Goal: Contribute content

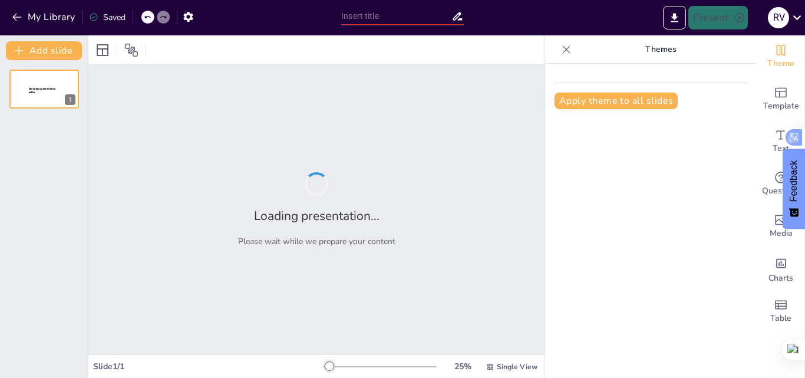
type input "Strategies for Interactive Learning: Zero Conditional Focus"
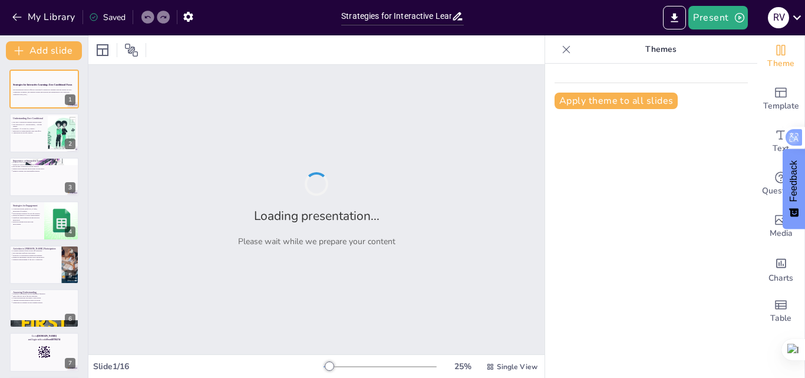
checkbox input "true"
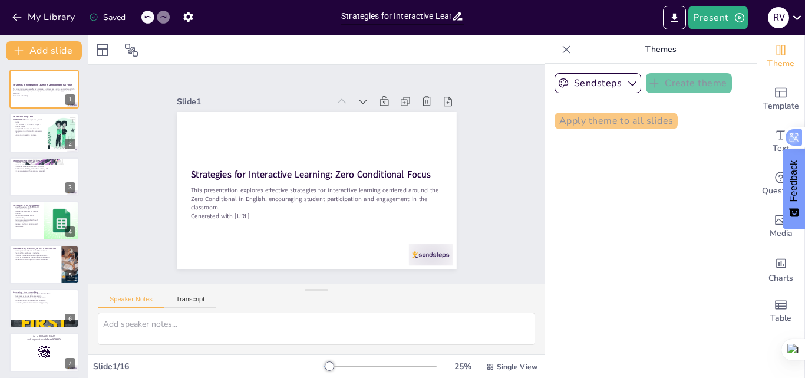
checkbox input "true"
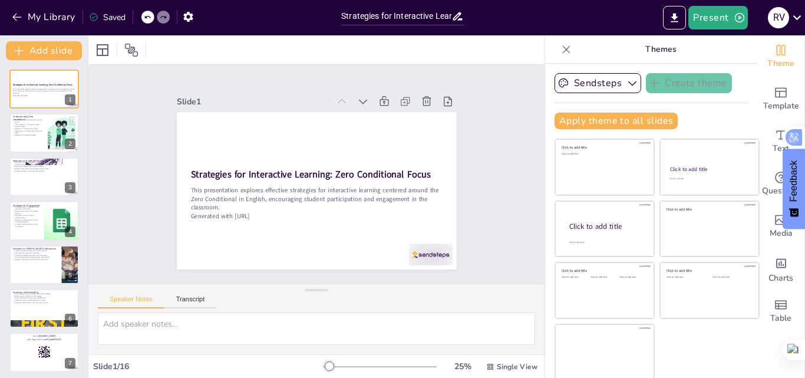
checkbox input "true"
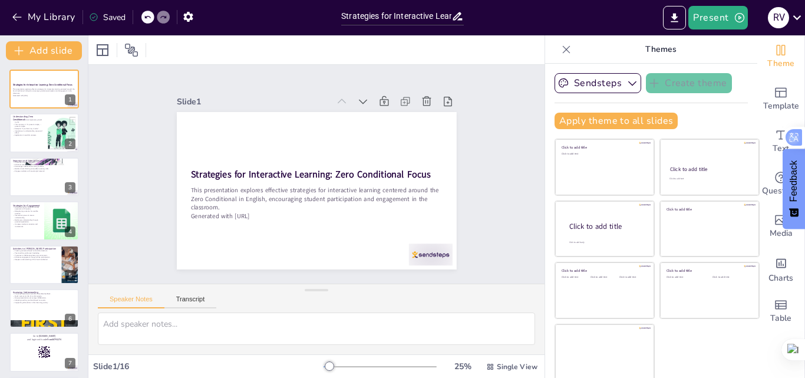
checkbox input "true"
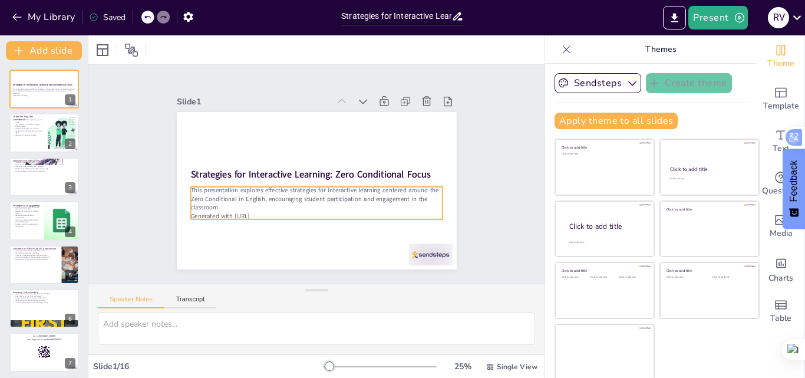
checkbox input "true"
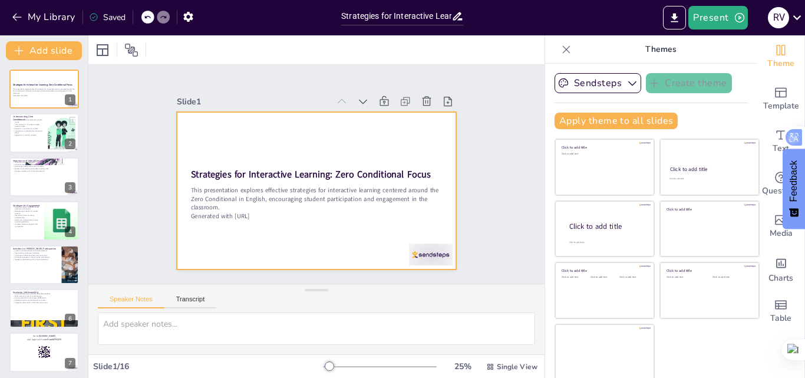
checkbox input "true"
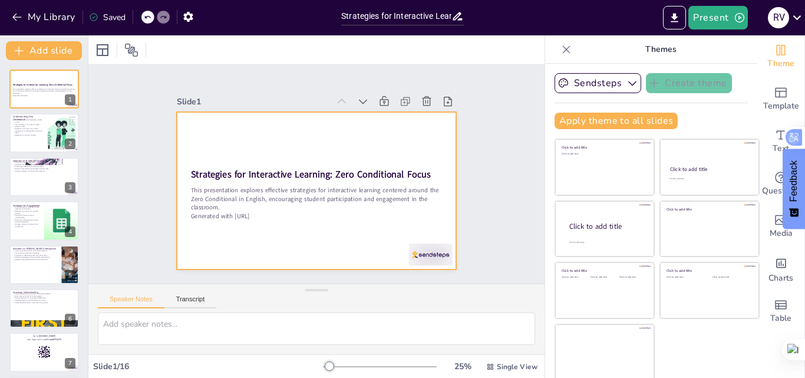
checkbox input "true"
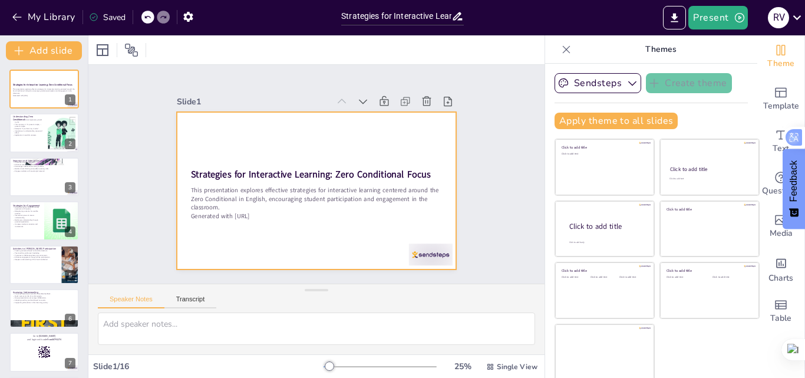
checkbox input "true"
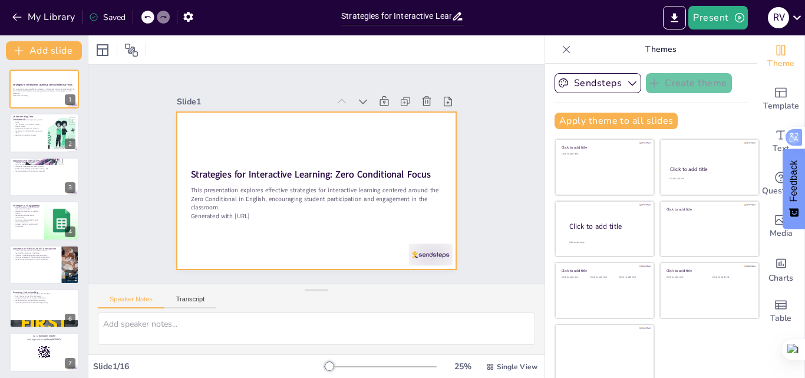
checkbox input "true"
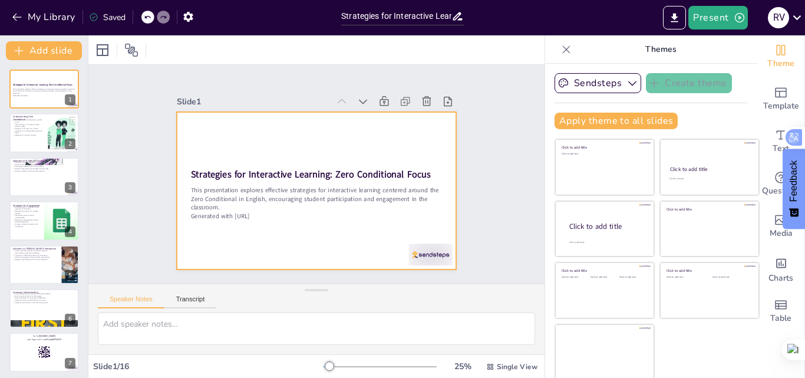
checkbox input "true"
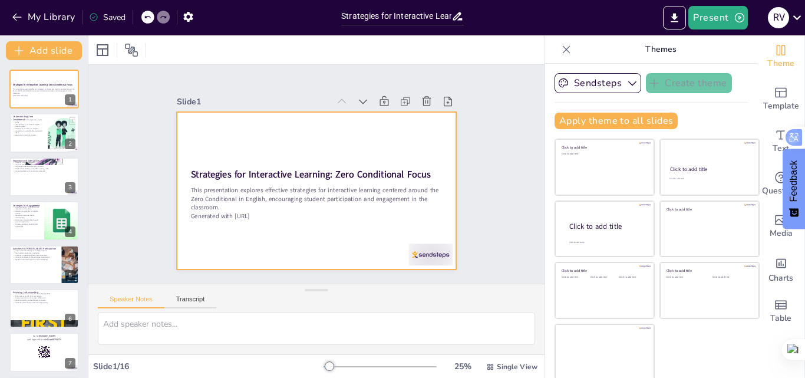
checkbox input "true"
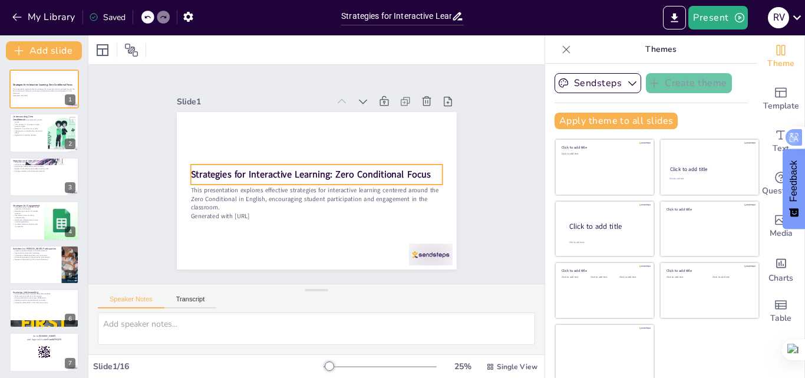
checkbox input "true"
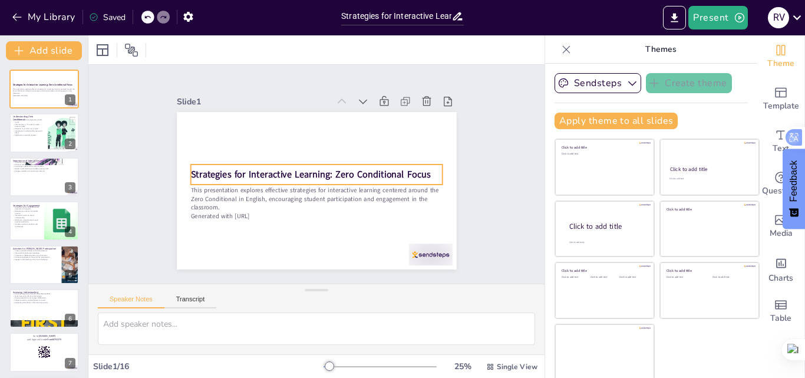
checkbox input "true"
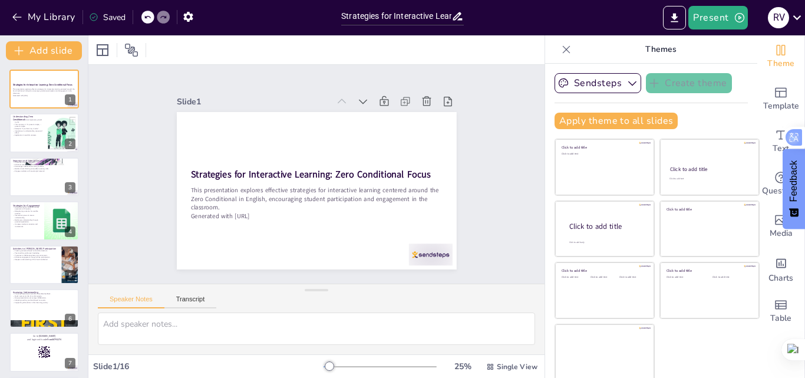
checkbox input "true"
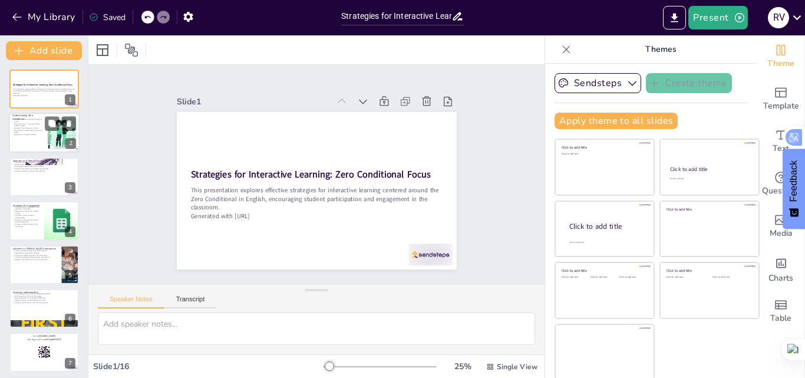
checkbox input "true"
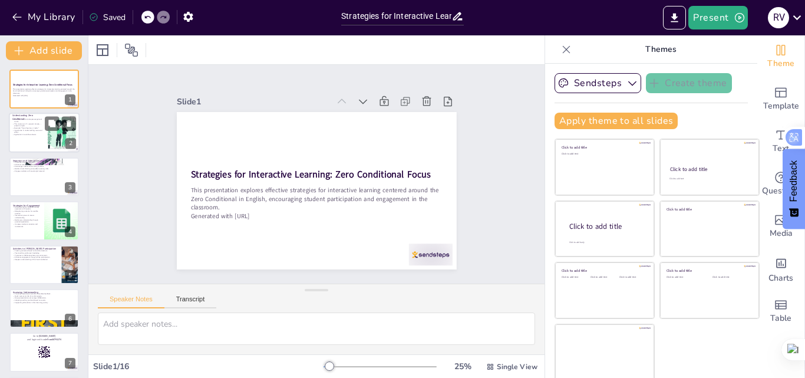
checkbox input "true"
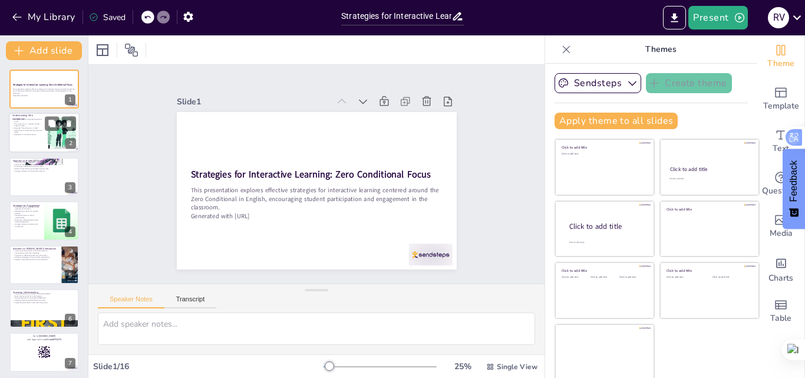
checkbox input "true"
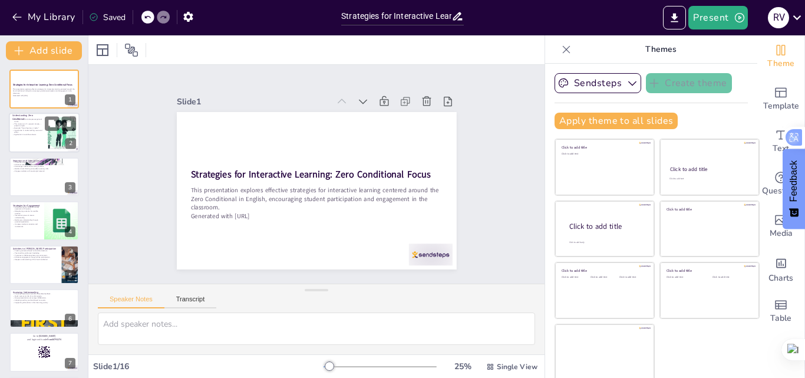
click at [41, 131] on p "Importance in understanding cause and effect." at bounding box center [28, 132] width 32 height 4
type textarea "The Zero Conditional is essential for conveying facts that are always true, suc…"
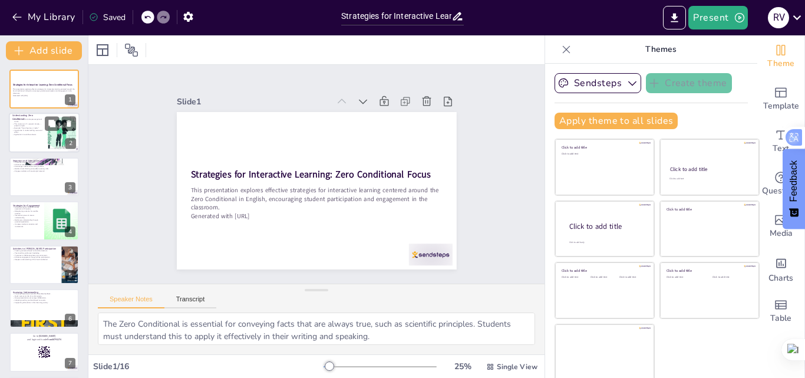
checkbox input "true"
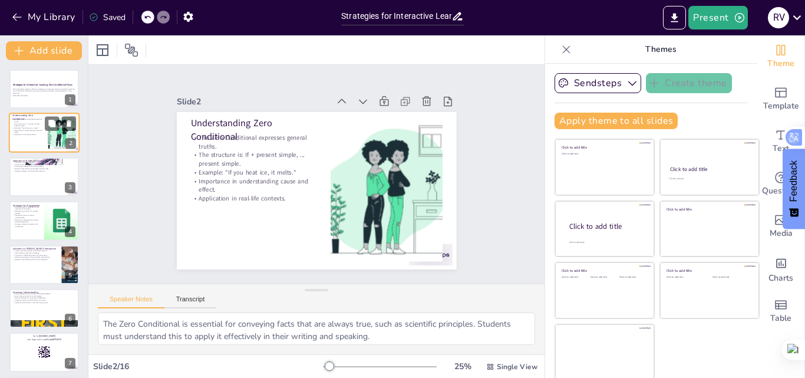
checkbox input "true"
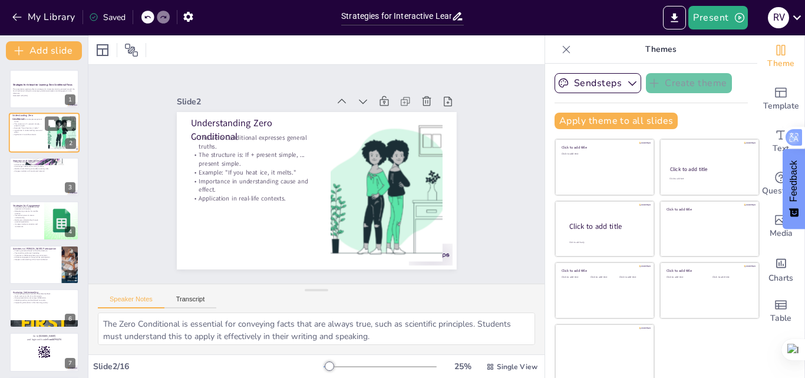
checkbox input "true"
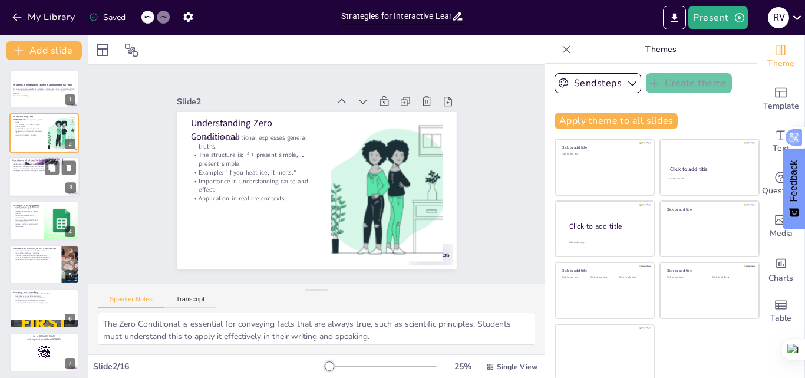
checkbox input "true"
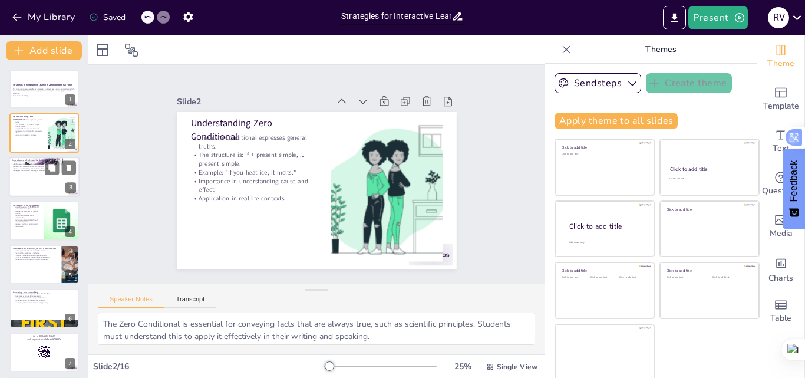
checkbox input "true"
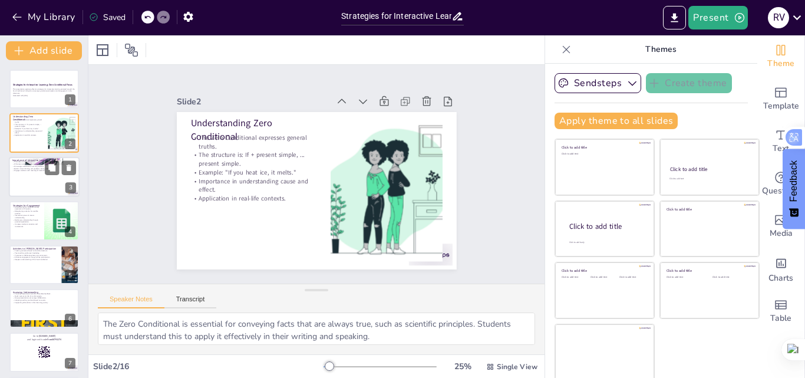
checkbox input "true"
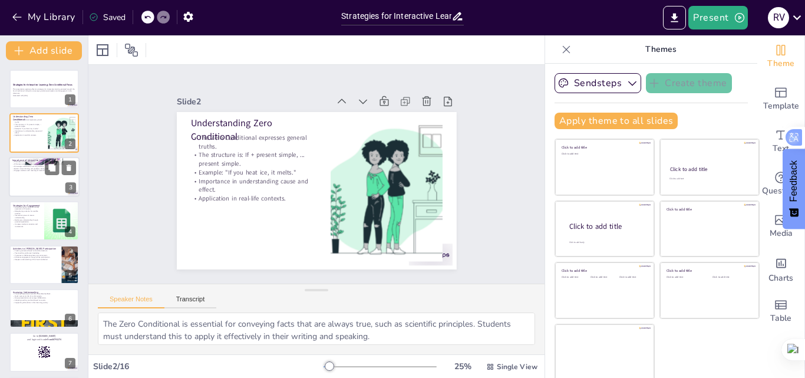
checkbox input "true"
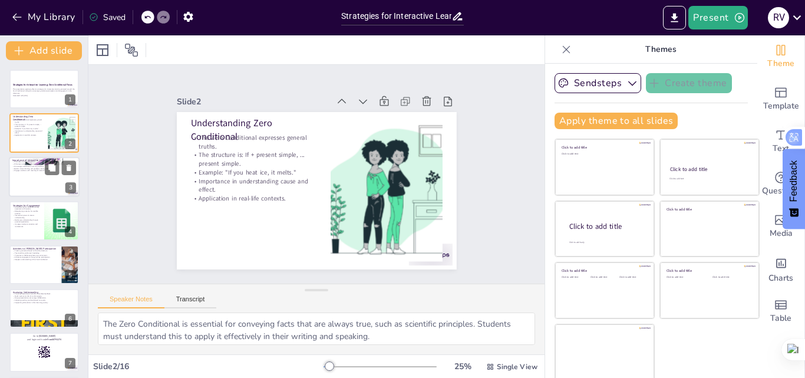
click at [37, 174] on div at bounding box center [44, 177] width 71 height 40
type textarea "Active participation is key to effective learning. When students are involved, …"
checkbox input "true"
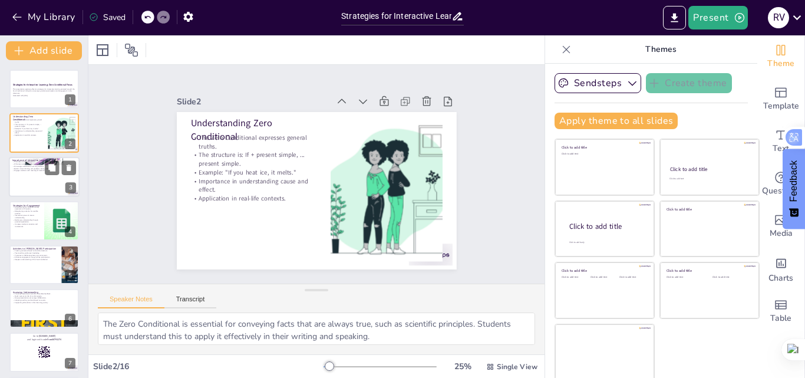
checkbox input "true"
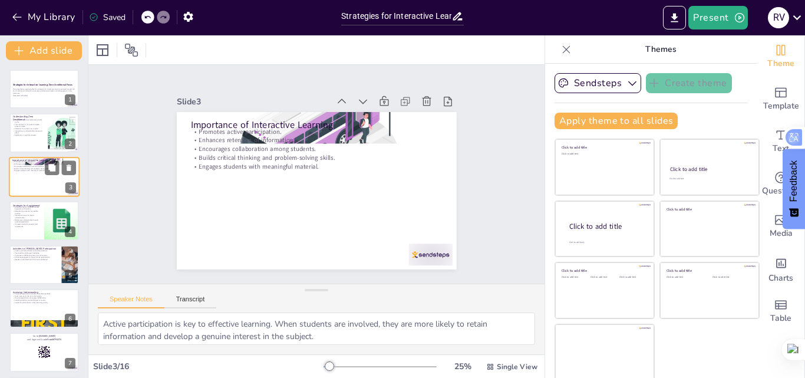
checkbox input "true"
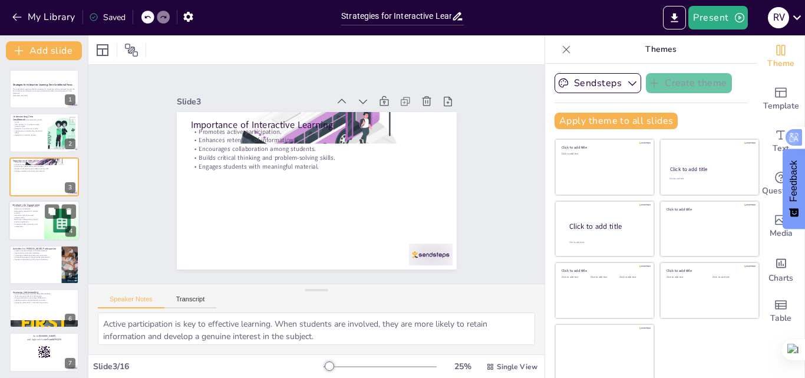
checkbox input "true"
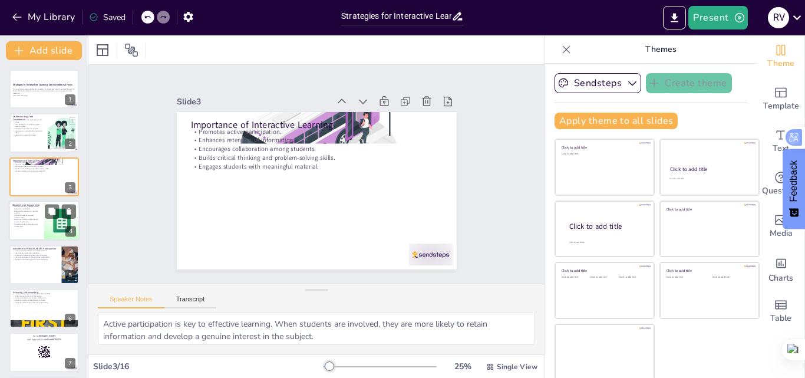
checkbox input "true"
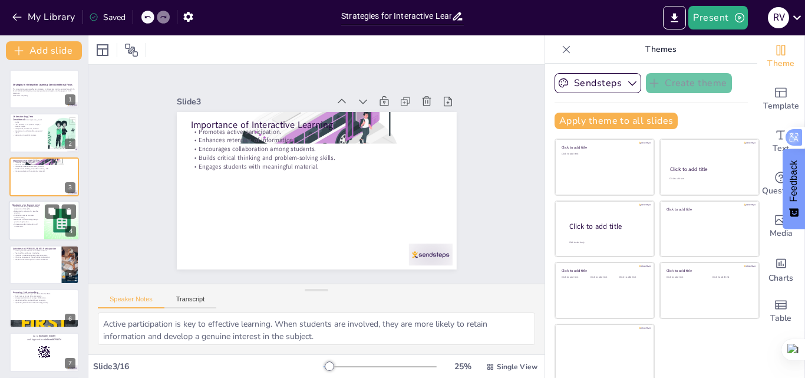
click at [38, 211] on p "Role-playing scenarios for real-life practice." at bounding box center [26, 212] width 28 height 4
type textarea "Group discussions create a platform for students to articulate their ideas. Thi…"
checkbox input "true"
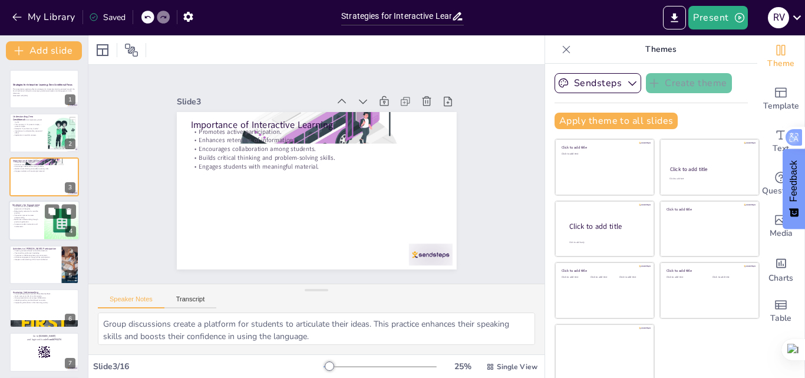
checkbox input "true"
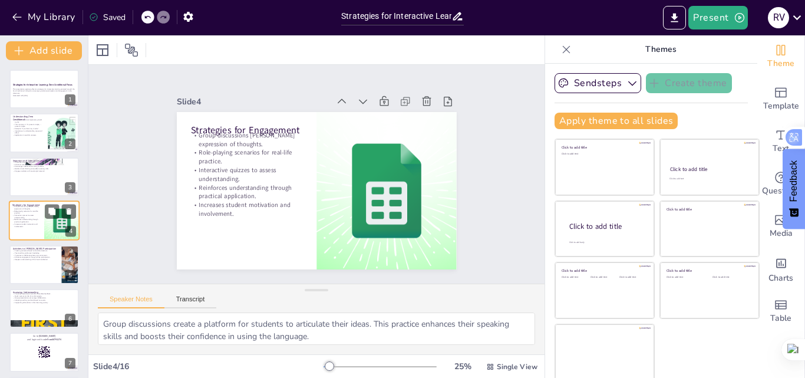
scroll to position [2, 0]
checkbox input "true"
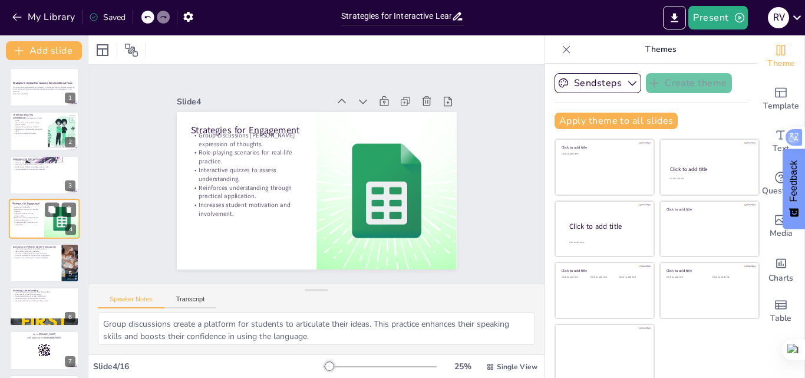
checkbox input "true"
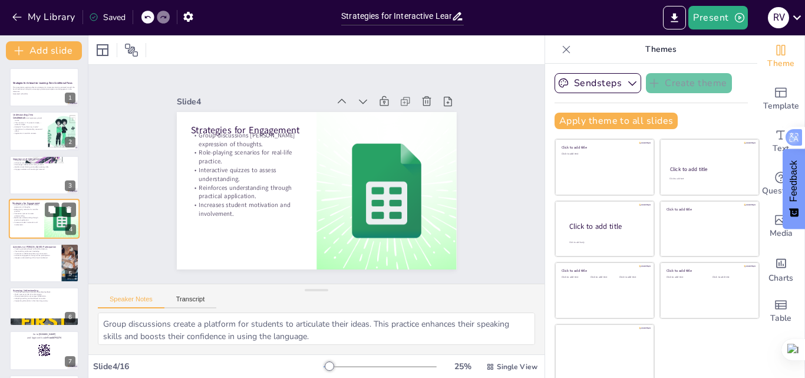
checkbox input "true"
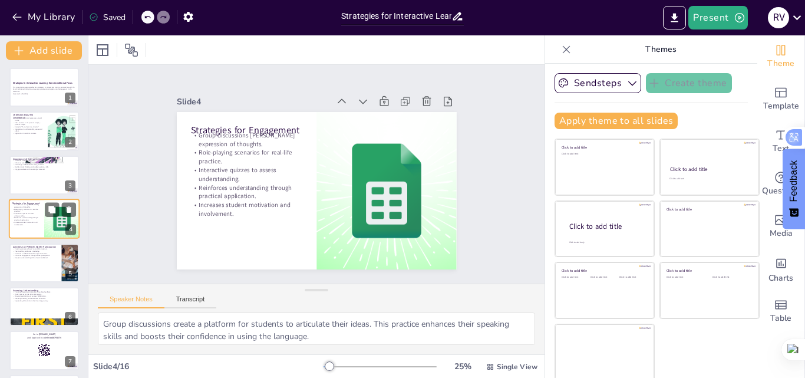
checkbox input "true"
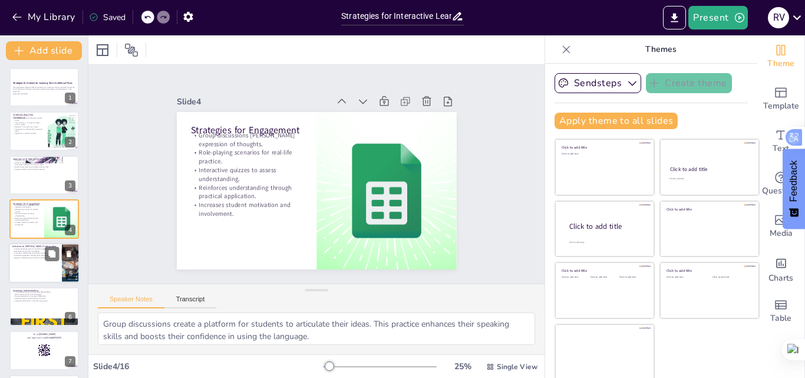
checkbox input "true"
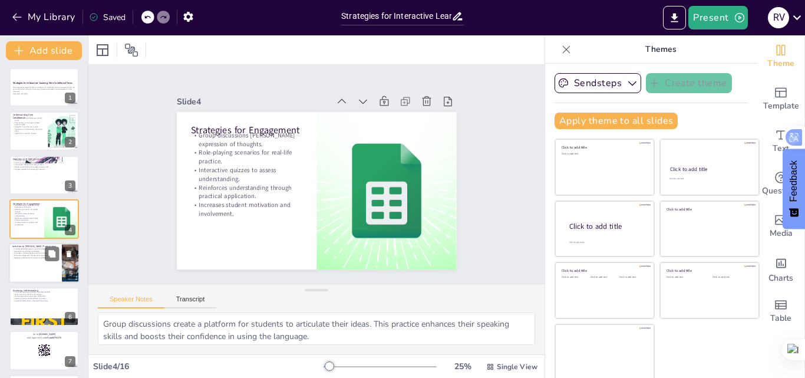
checkbox input "true"
click at [35, 246] on p "Activities to [PERSON_NAME] Participation" at bounding box center [35, 246] width 46 height 4
type textarea "Creating sentences that relate to students' lives makes the learning process mo…"
checkbox input "true"
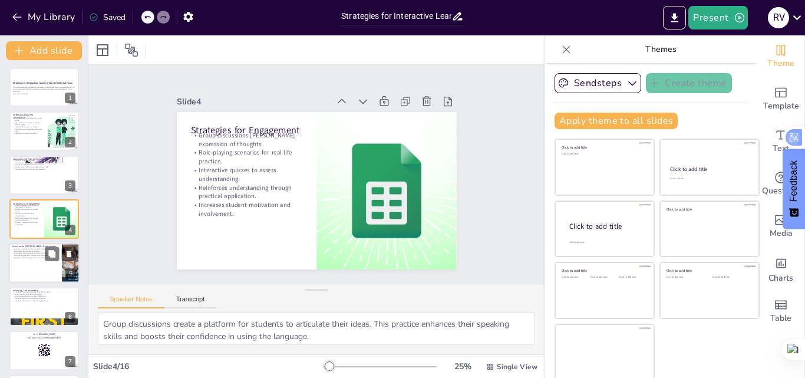
checkbox input "true"
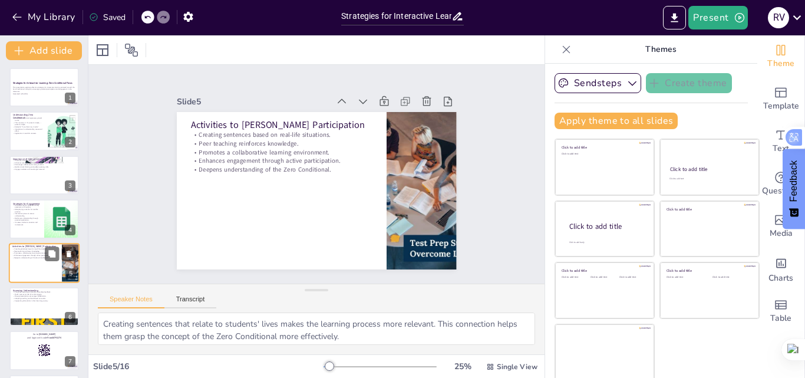
scroll to position [45, 0]
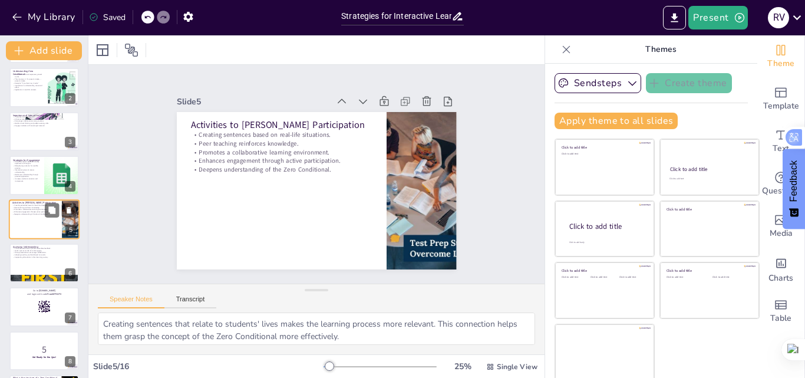
checkbox input "true"
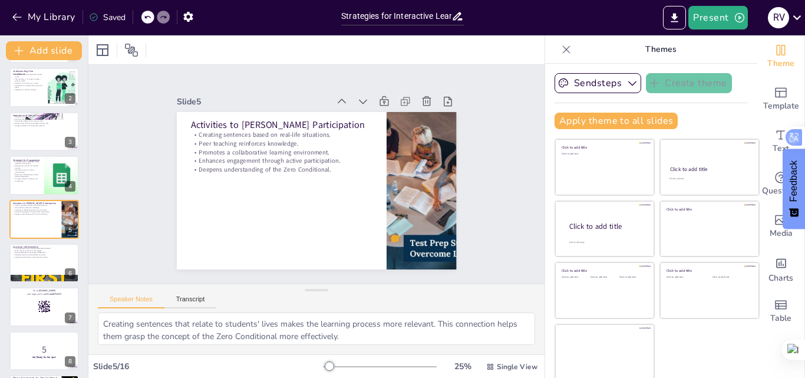
checkbox input "true"
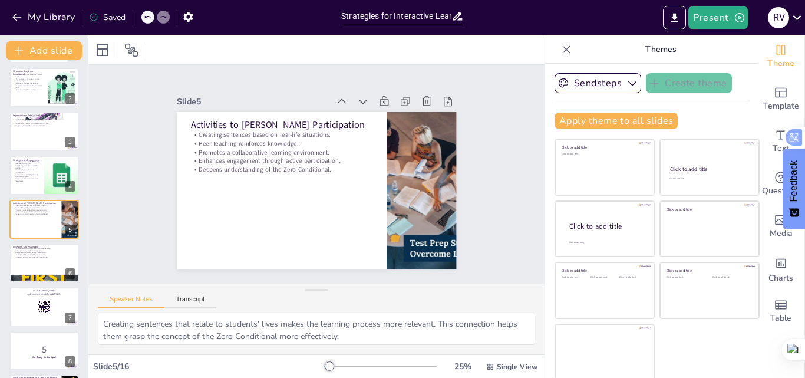
checkbox input "true"
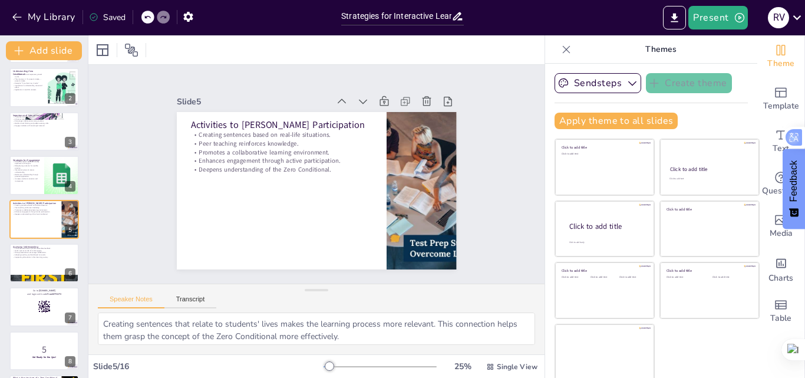
checkbox input "true"
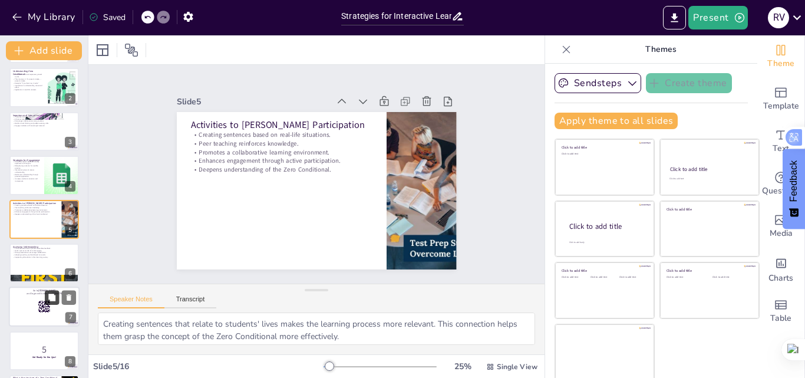
click at [45, 300] on button at bounding box center [52, 297] width 14 height 14
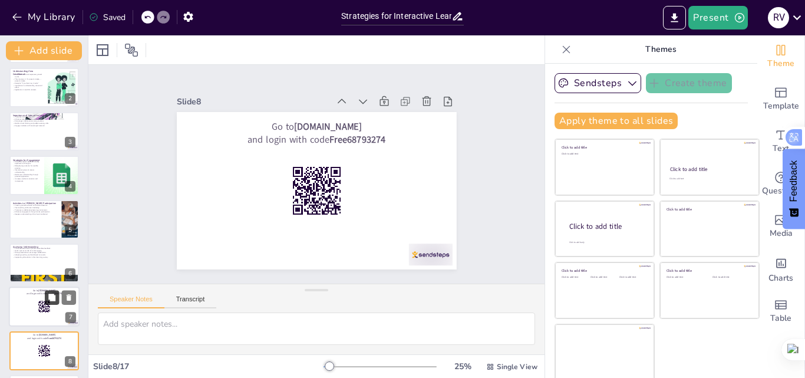
scroll to position [177, 0]
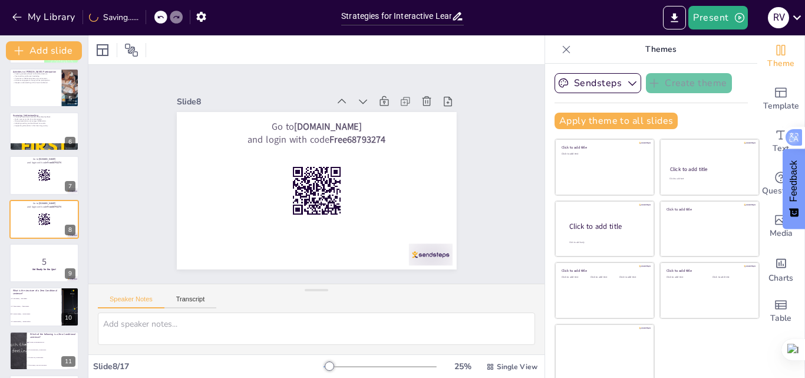
click at [42, 239] on div "Strategies for Interactive Learning: Zero Conditional Focus This presentation e…" at bounding box center [44, 263] width 88 height 740
click at [45, 138] on div at bounding box center [44, 131] width 71 height 40
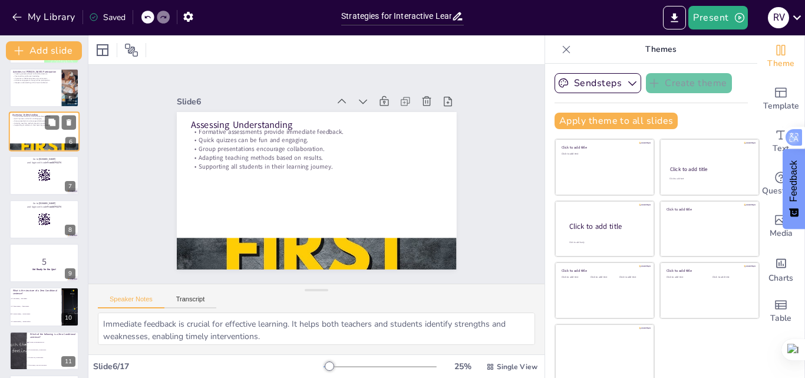
scroll to position [90, 0]
